Goal: Transaction & Acquisition: Purchase product/service

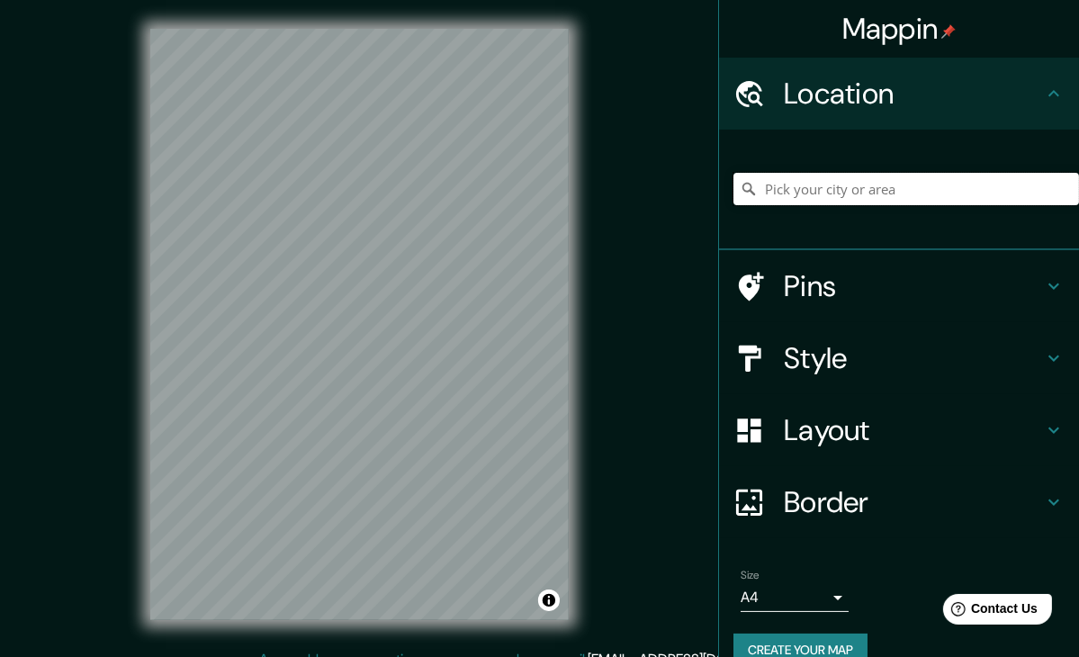
click at [793, 184] on input "Pick your city or area" at bounding box center [906, 189] width 346 height 32
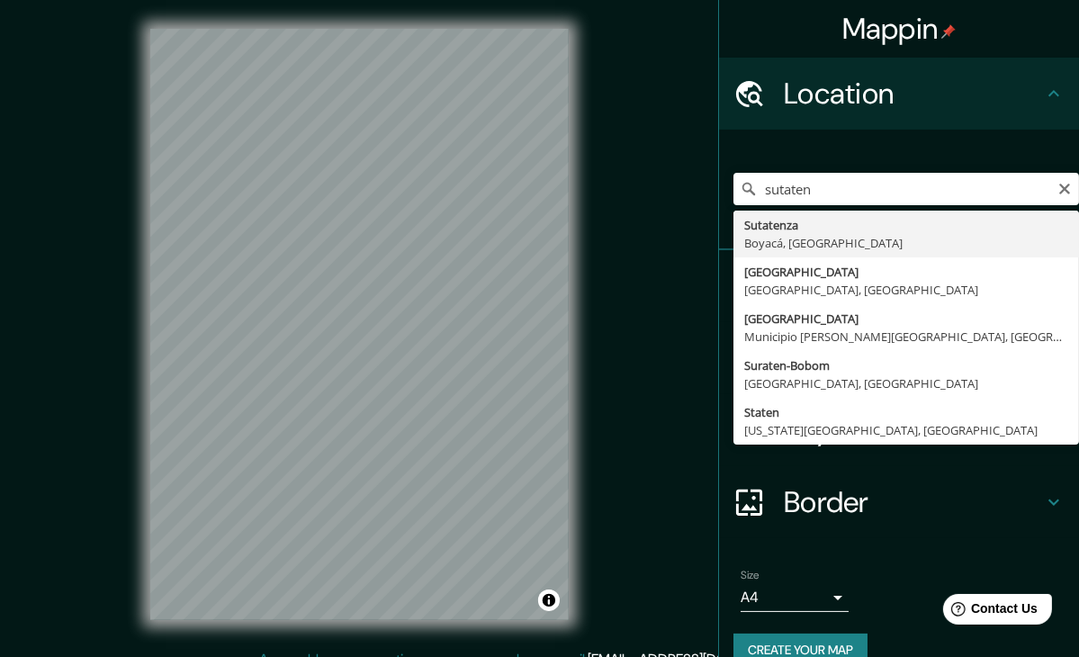
type input "Sutatenza, [GEOGRAPHIC_DATA], [GEOGRAPHIC_DATA]"
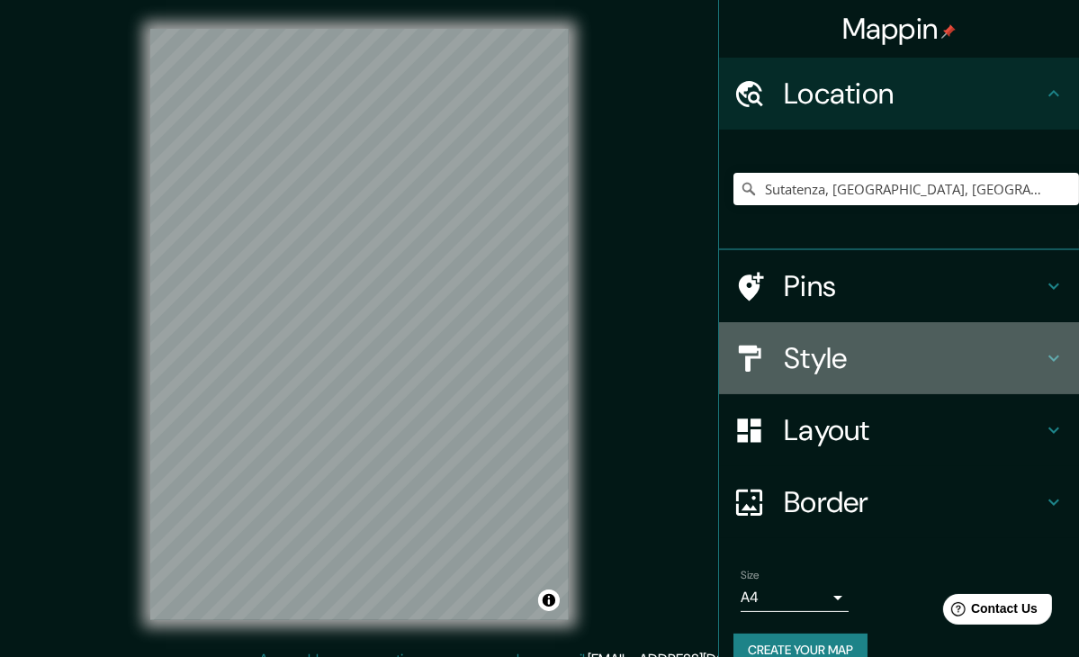
click at [820, 364] on h4 "Style" at bounding box center [913, 358] width 259 height 36
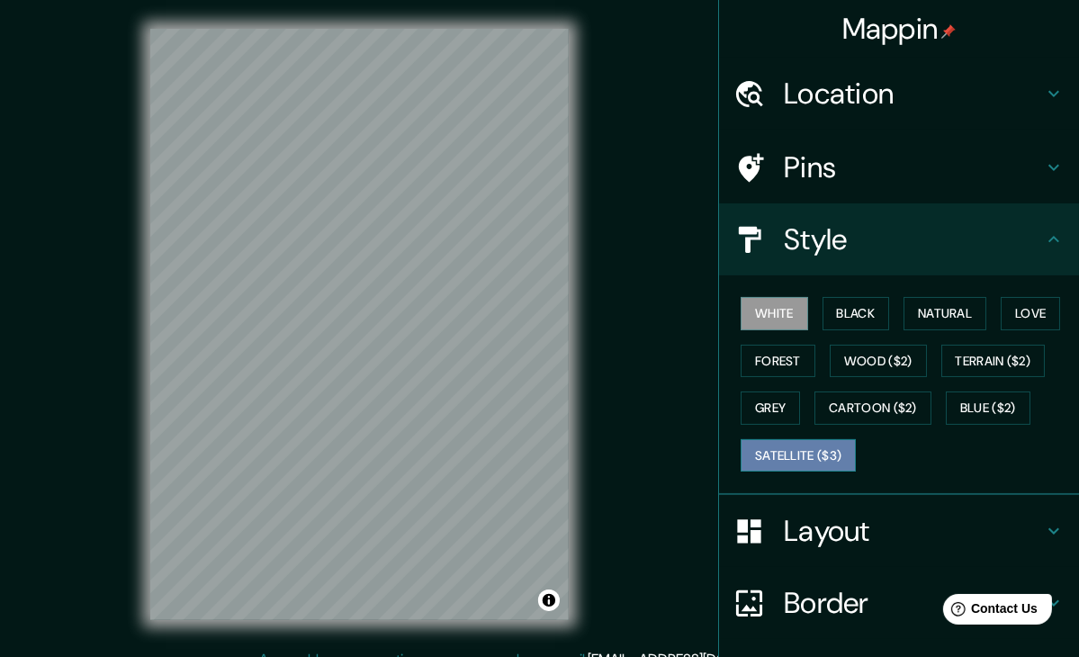
click at [801, 454] on button "Satellite ($3)" at bounding box center [798, 455] width 115 height 33
click at [822, 535] on h4 "Layout" at bounding box center [913, 531] width 259 height 36
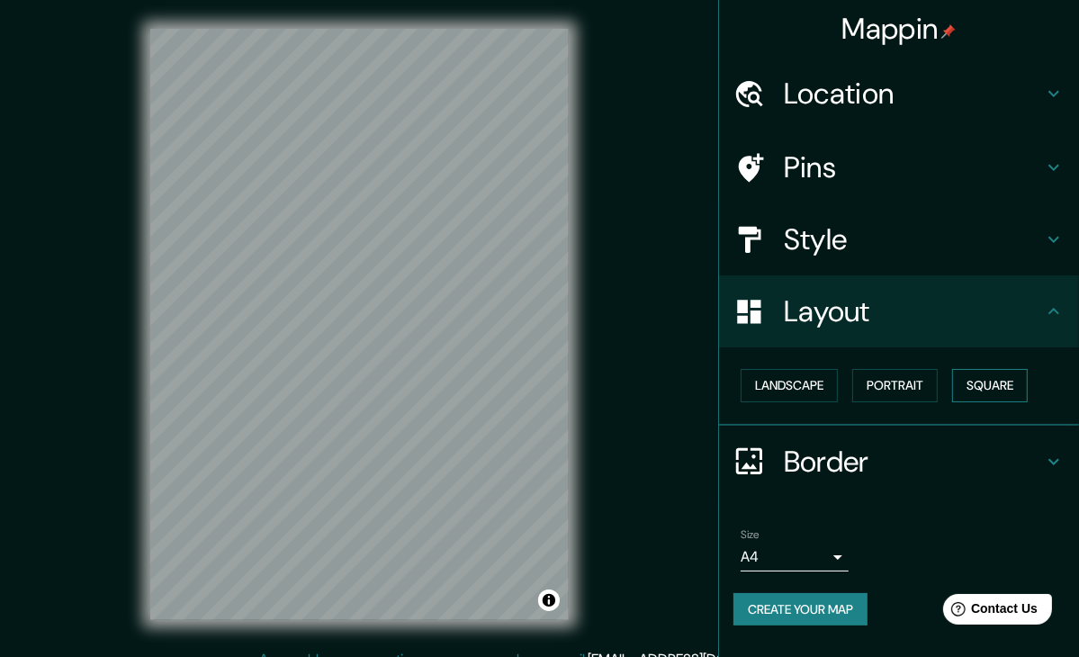
click at [1004, 393] on button "Square" at bounding box center [990, 385] width 76 height 33
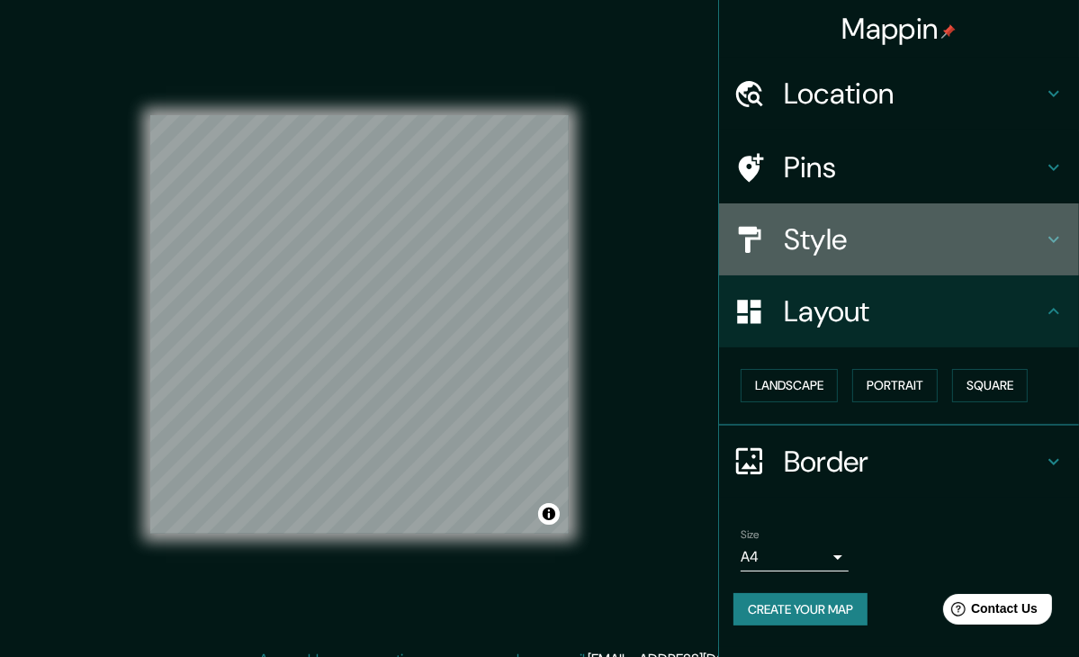
click at [866, 243] on h4 "Style" at bounding box center [913, 239] width 259 height 36
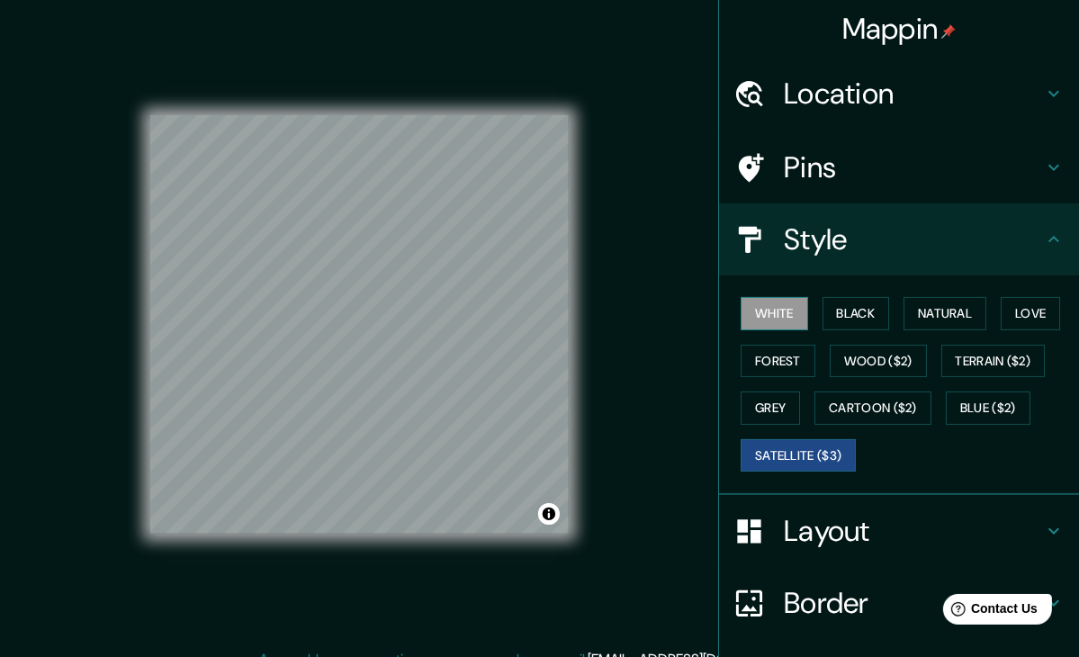
click at [770, 323] on button "White" at bounding box center [774, 313] width 67 height 33
click at [862, 310] on button "Black" at bounding box center [856, 313] width 67 height 33
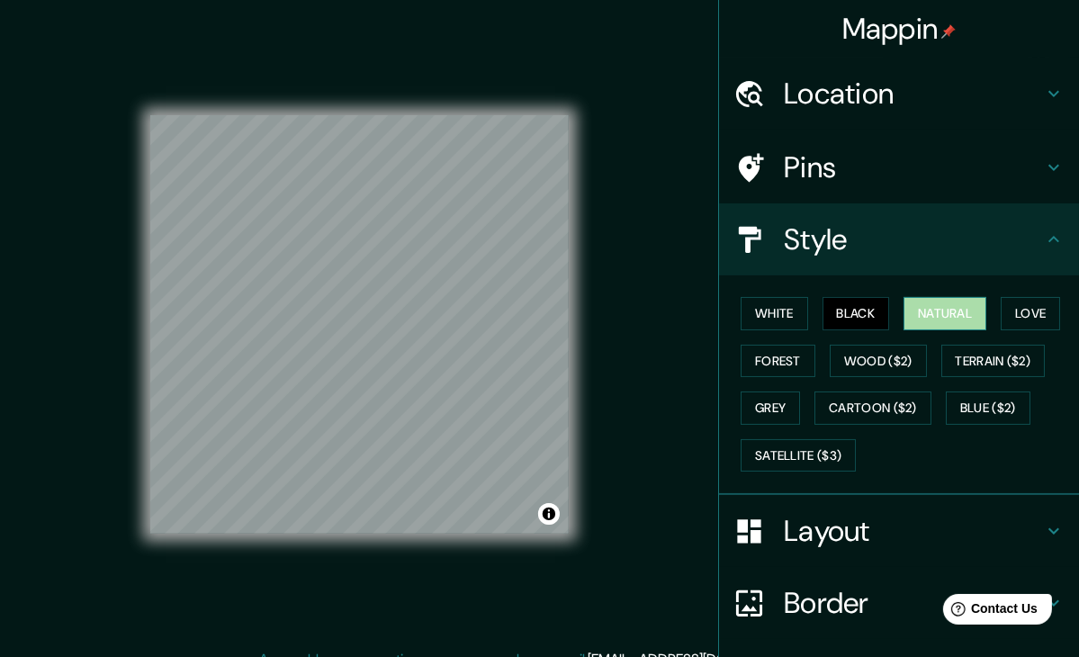
click at [911, 309] on button "Natural" at bounding box center [945, 313] width 83 height 33
click at [1014, 310] on button "Love" at bounding box center [1030, 313] width 59 height 33
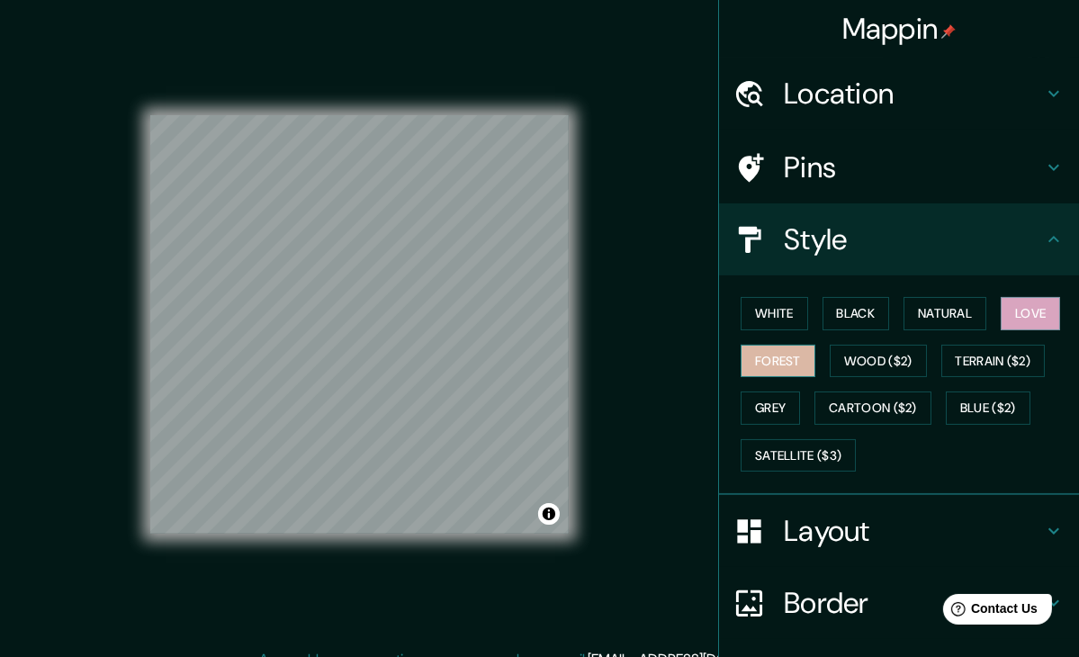
click at [778, 357] on button "Forest" at bounding box center [778, 361] width 75 height 33
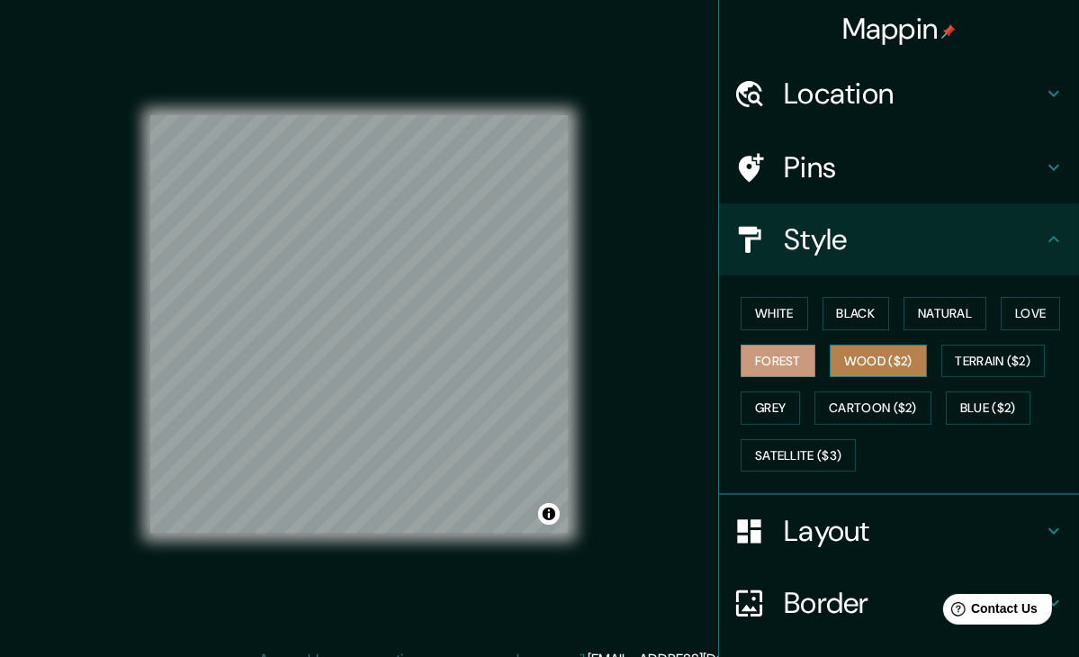
click at [850, 352] on button "Wood ($2)" at bounding box center [878, 361] width 97 height 33
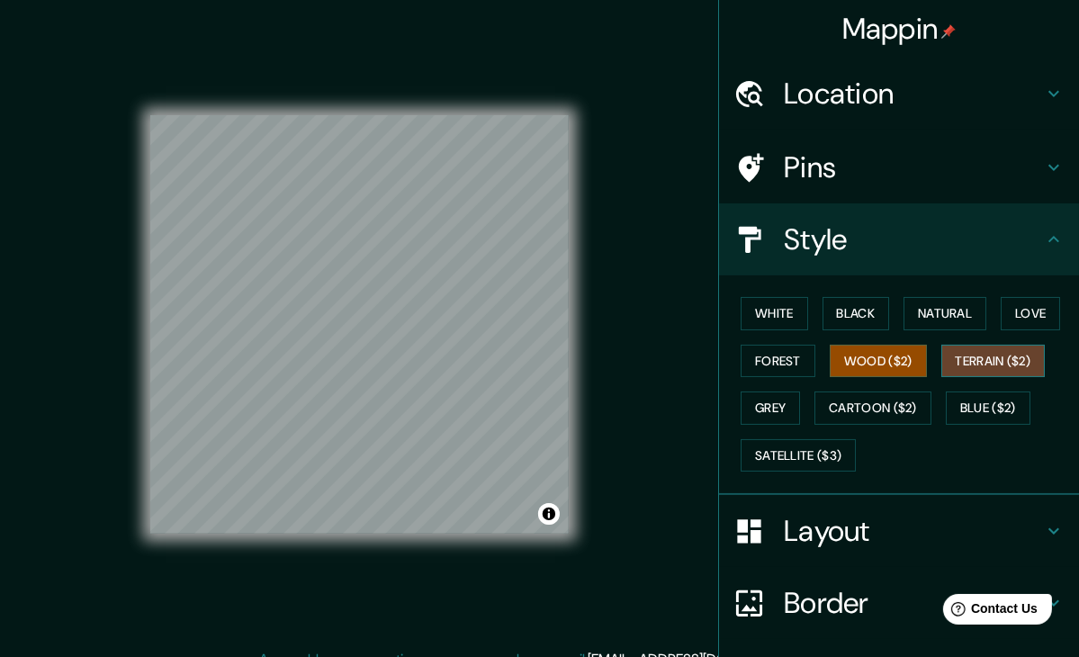
click at [969, 372] on button "Terrain ($2)" at bounding box center [993, 361] width 104 height 33
click at [755, 408] on button "Grey" at bounding box center [770, 407] width 59 height 33
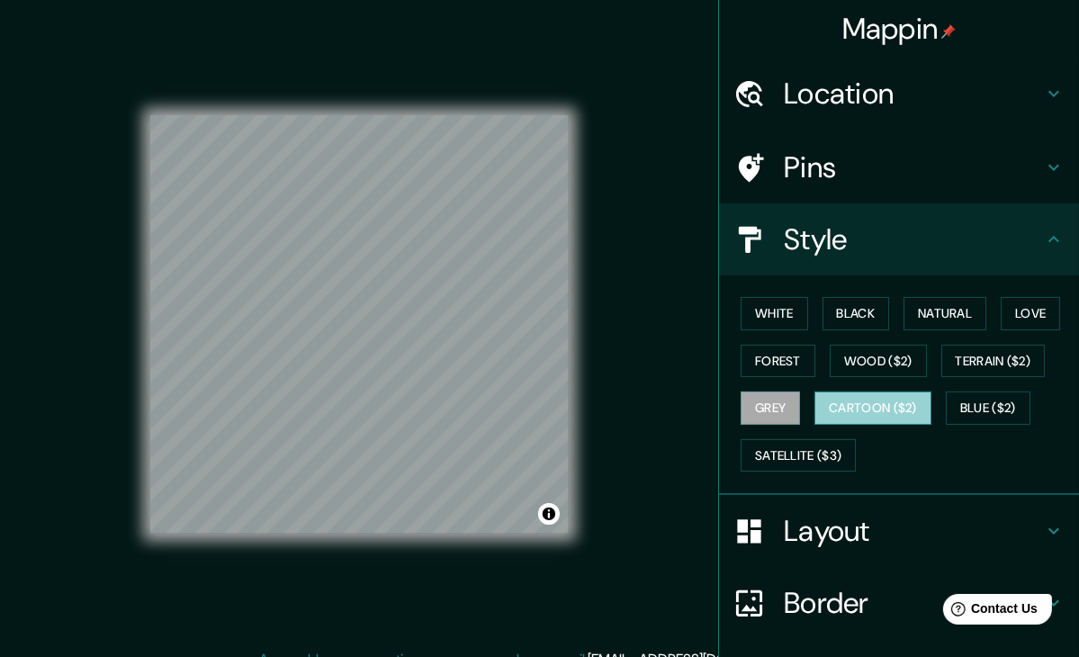
click at [891, 407] on button "Cartoon ($2)" at bounding box center [872, 407] width 117 height 33
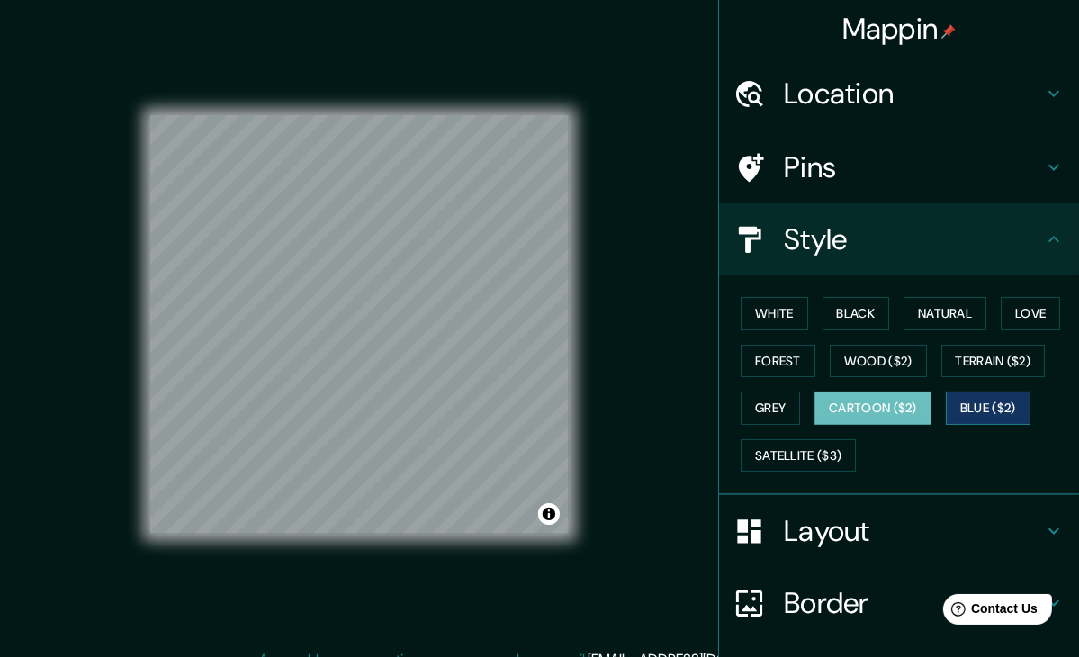
click at [994, 399] on button "Blue ($2)" at bounding box center [988, 407] width 85 height 33
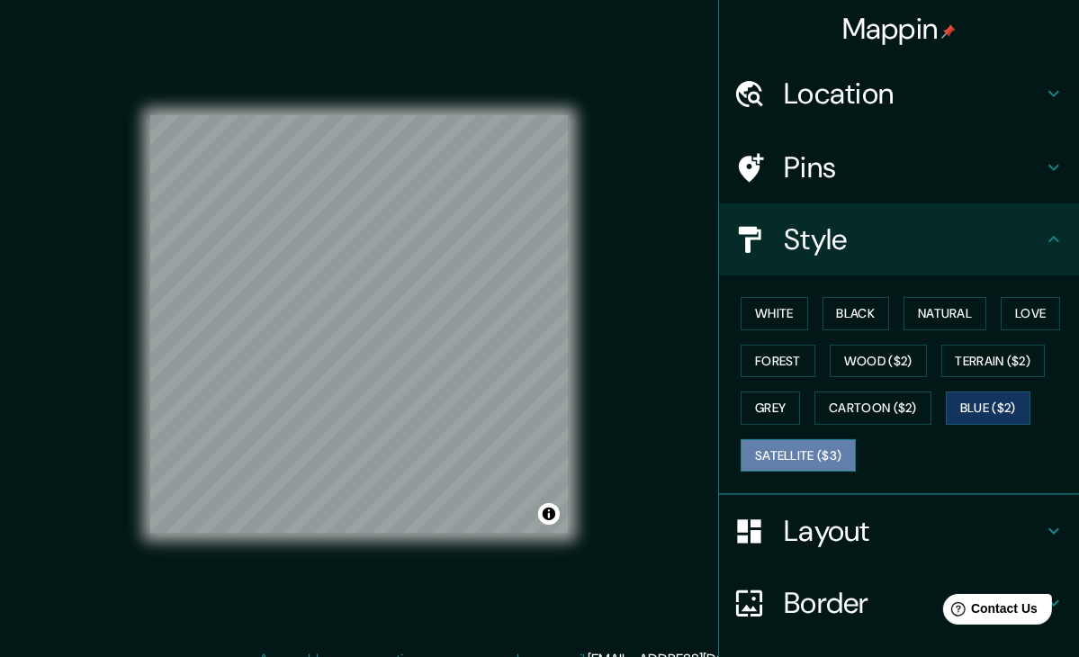
click at [798, 454] on button "Satellite ($3)" at bounding box center [798, 455] width 115 height 33
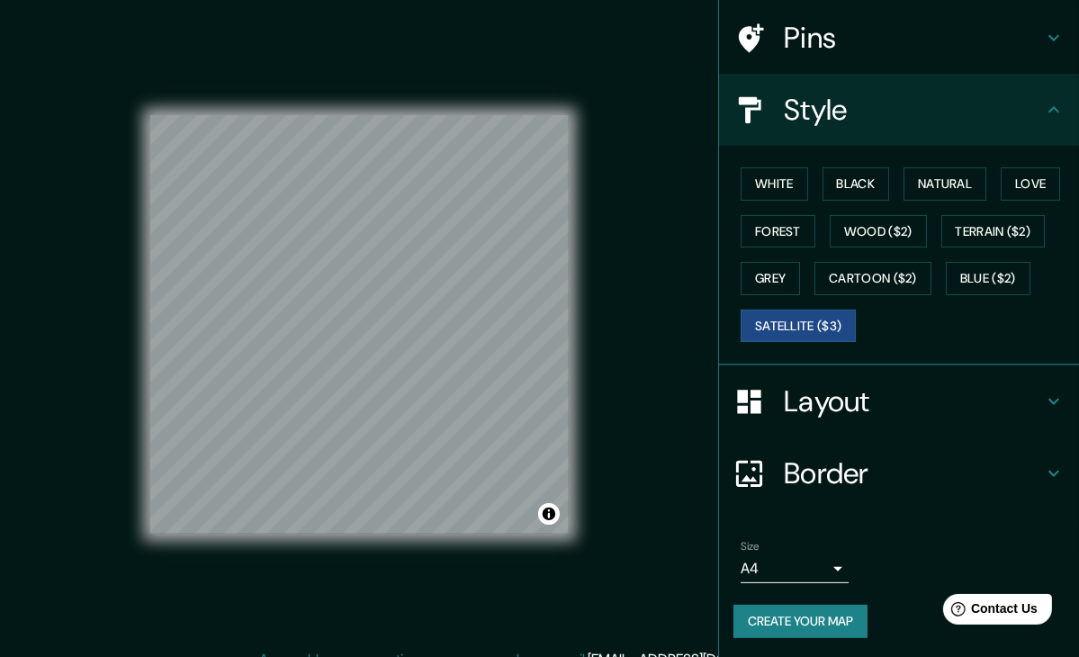
scroll to position [21, 0]
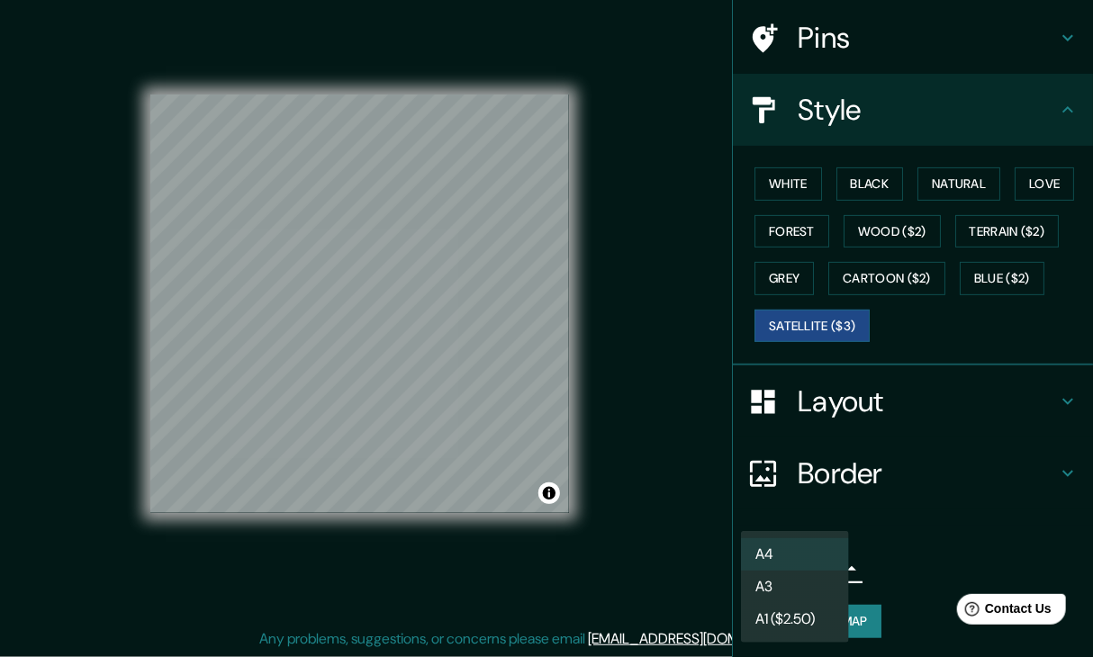
click at [817, 574] on body "Mappin Location Sutatenza, [GEOGRAPHIC_DATA], [GEOGRAPHIC_DATA] Pins Style Whit…" at bounding box center [546, 307] width 1093 height 657
click at [821, 552] on li "A4" at bounding box center [795, 554] width 108 height 32
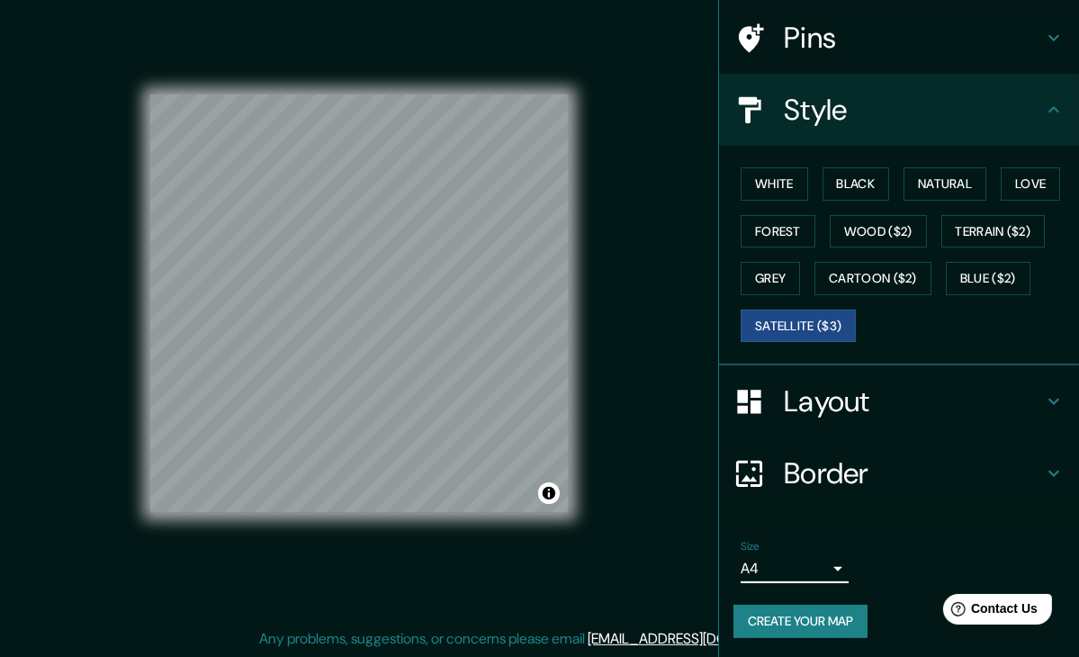
click at [812, 566] on body "Mappin Location Sutatenza, [GEOGRAPHIC_DATA], [GEOGRAPHIC_DATA] Pins Style Whit…" at bounding box center [539, 307] width 1079 height 657
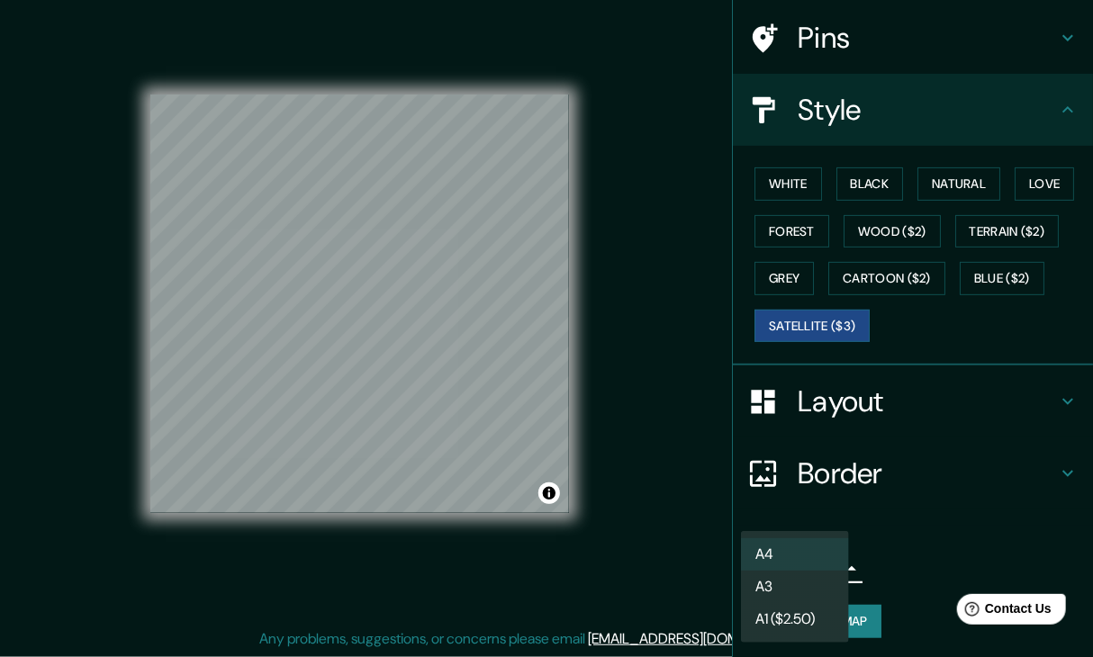
click at [792, 587] on li "A3" at bounding box center [795, 587] width 108 height 32
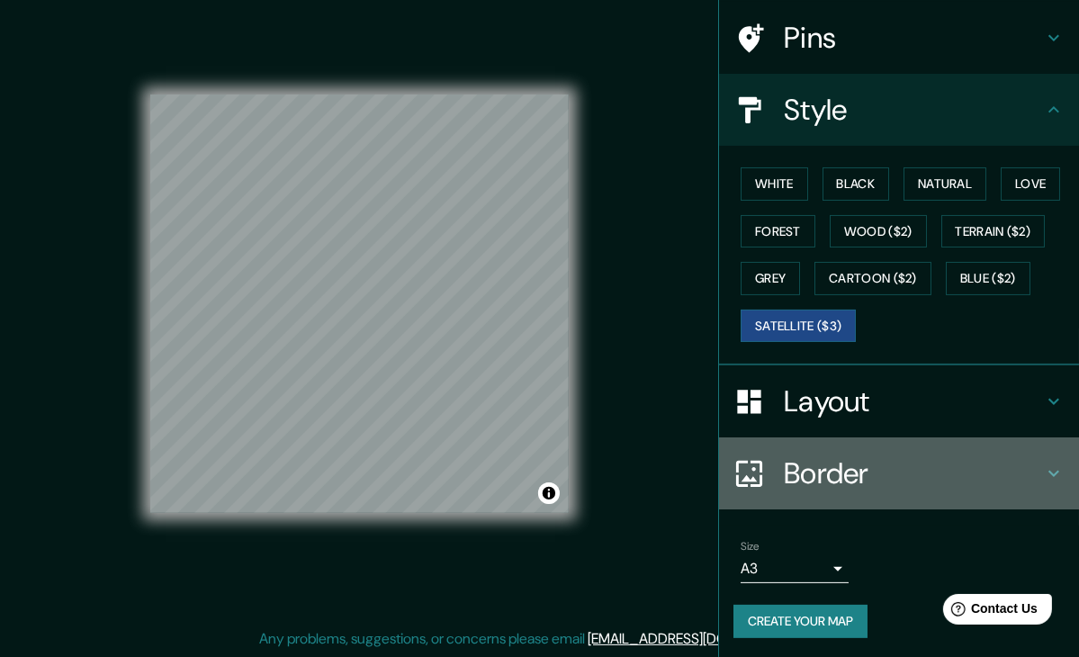
click at [856, 465] on h4 "Border" at bounding box center [913, 473] width 259 height 36
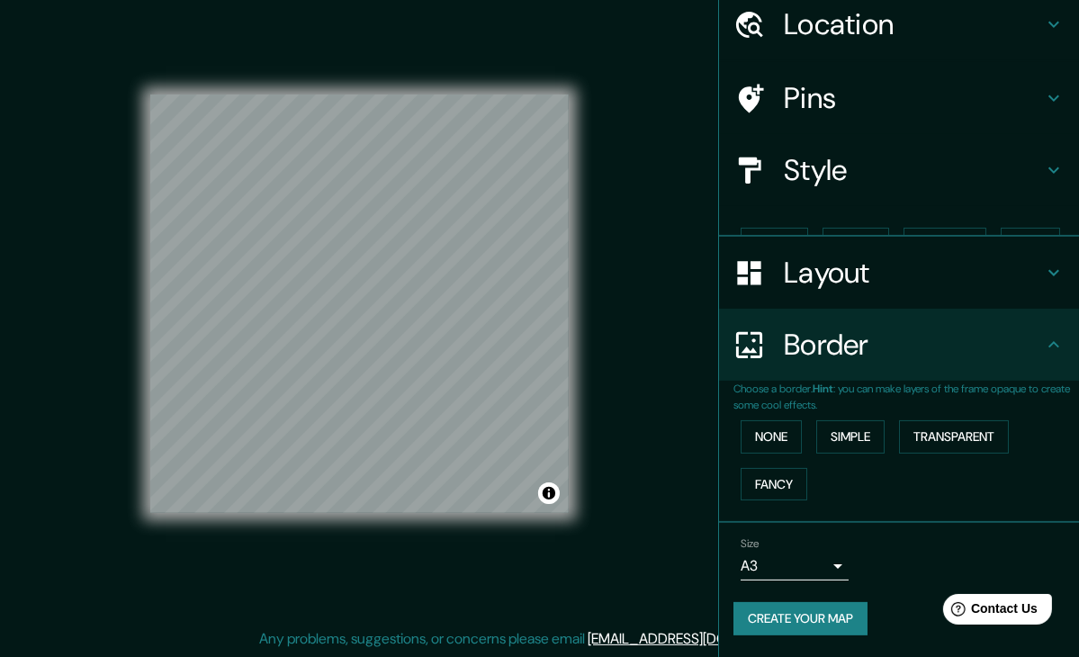
scroll to position [38, 0]
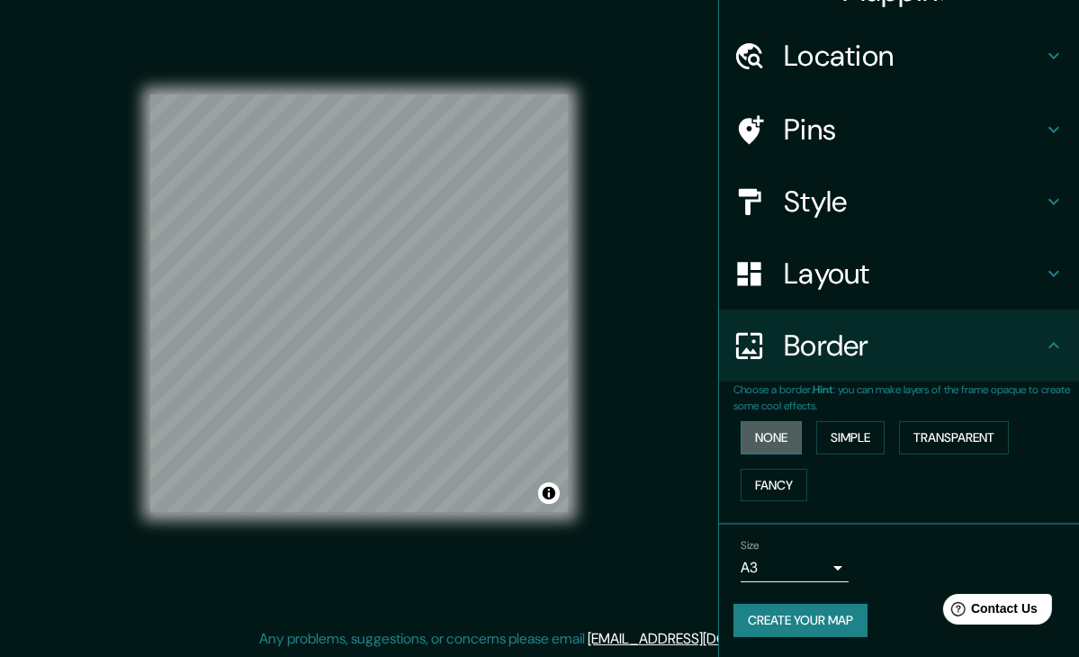
click at [762, 444] on button "None" at bounding box center [771, 437] width 61 height 33
click at [774, 438] on button "None" at bounding box center [771, 437] width 61 height 33
click at [835, 438] on button "Simple" at bounding box center [850, 437] width 68 height 33
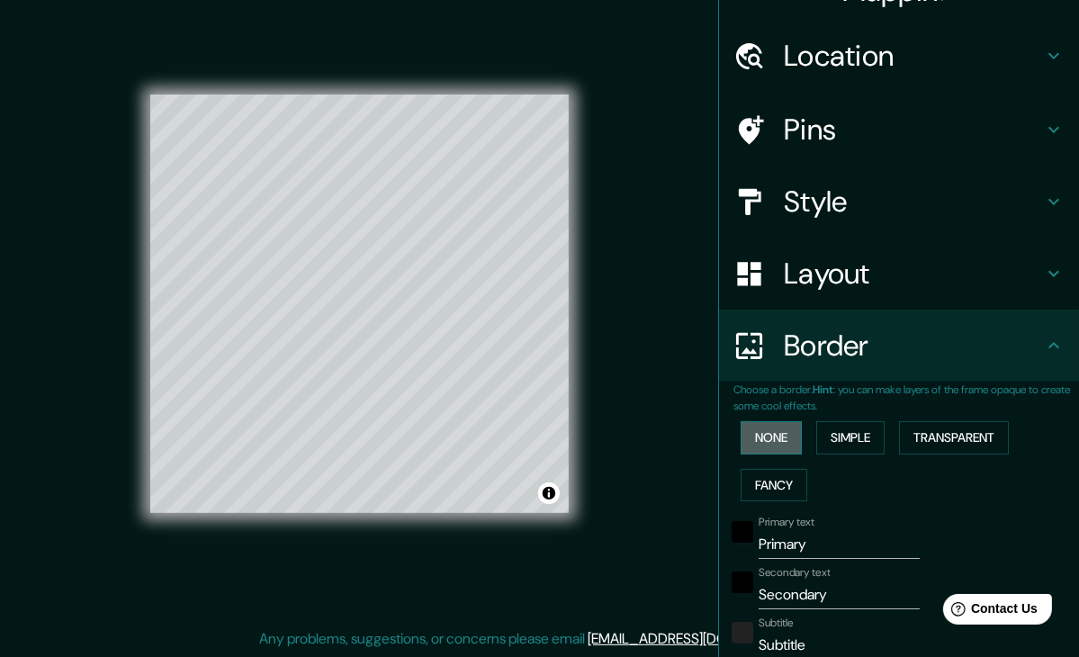
click at [761, 432] on button "None" at bounding box center [771, 437] width 61 height 33
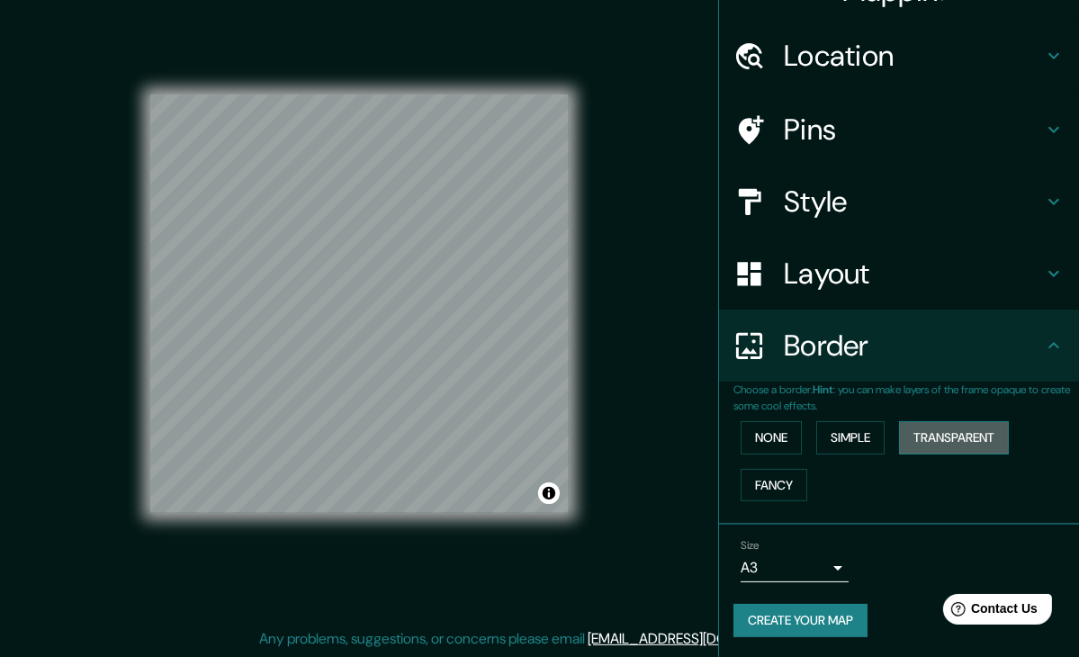
click at [943, 431] on button "Transparent" at bounding box center [954, 437] width 110 height 33
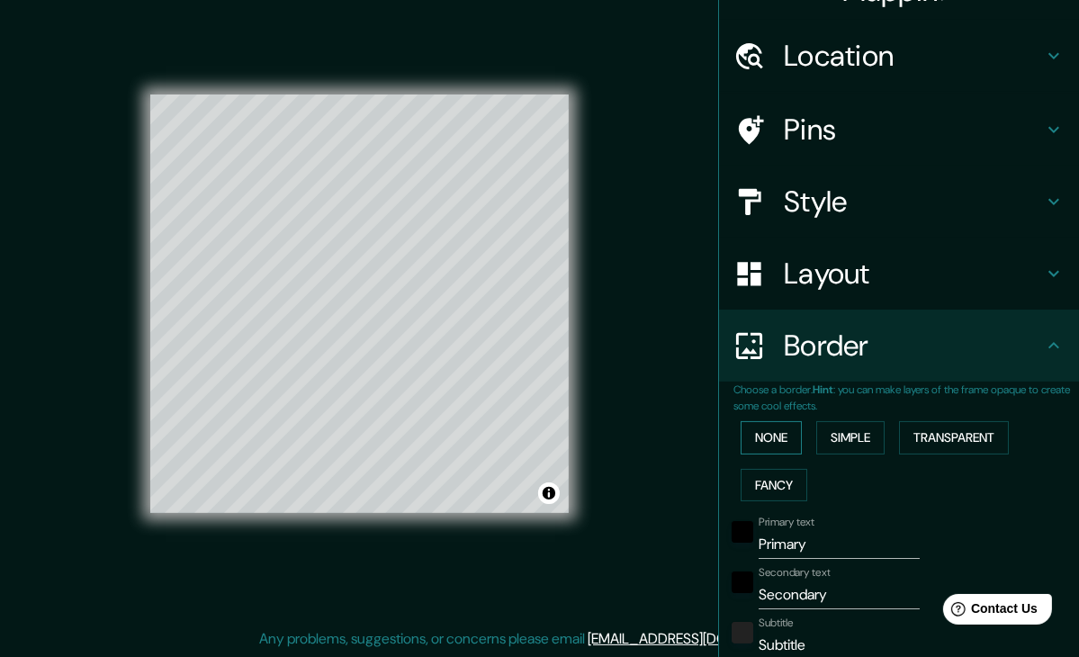
click at [767, 426] on button "None" at bounding box center [771, 437] width 61 height 33
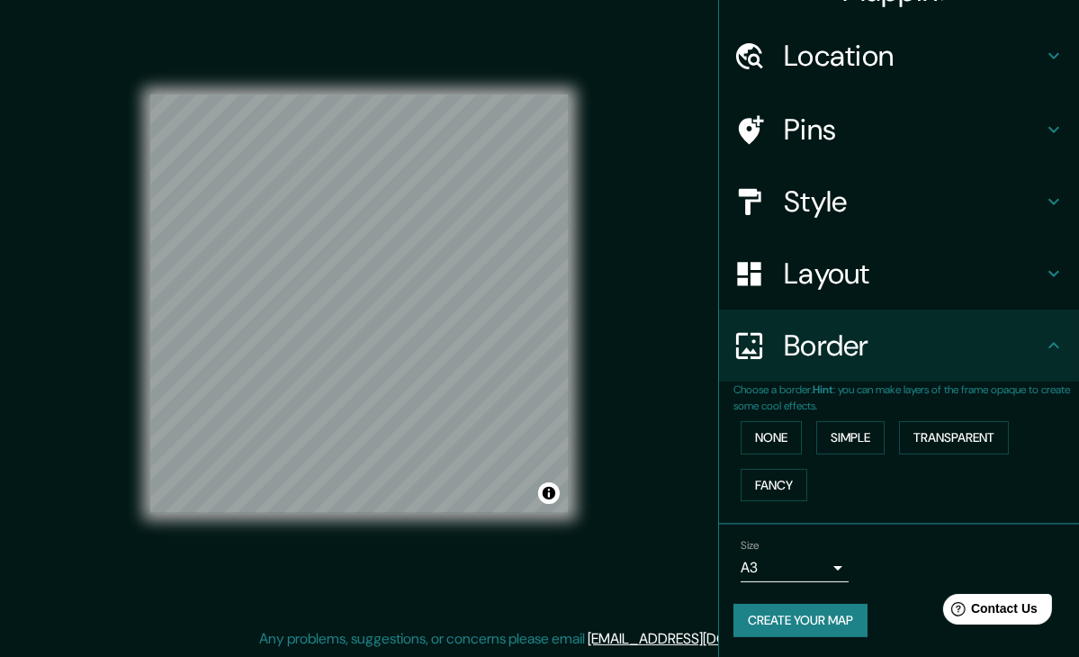
click at [782, 613] on button "Create your map" at bounding box center [800, 620] width 134 height 33
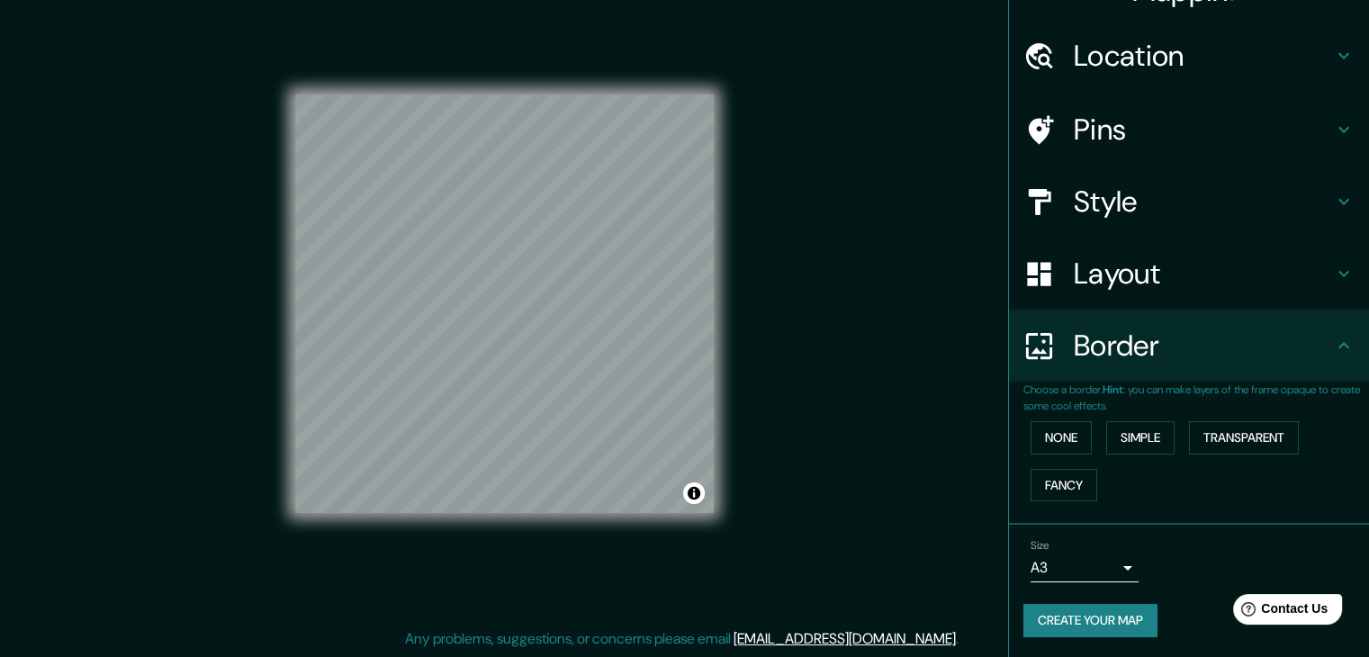
click at [1092, 610] on button "Create your map" at bounding box center [1090, 620] width 134 height 33
